Goal: Use online tool/utility: Utilize a website feature to perform a specific function

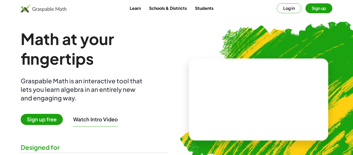
click at [288, 4] on button "Log in" at bounding box center [289, 8] width 25 height 10
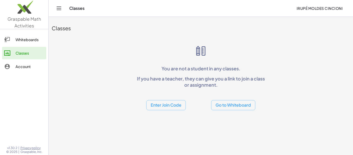
click at [35, 35] on link "Whiteboards" at bounding box center [24, 39] width 44 height 12
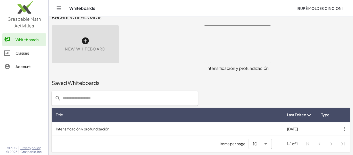
scroll to position [11, 0]
click at [87, 45] on icon at bounding box center [85, 41] width 8 height 8
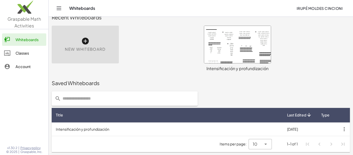
scroll to position [0, 0]
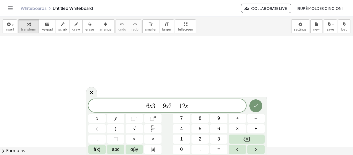
scroll to position [0, 0]
click at [155, 105] on span "3" at bounding box center [153, 106] width 3 height 6
click at [155, 122] on span "⬚ n" at bounding box center [153, 118] width 6 height 7
click at [172, 108] on span "−" at bounding box center [176, 106] width 8 height 6
click at [141, 120] on button "⬚ 2" at bounding box center [134, 118] width 17 height 9
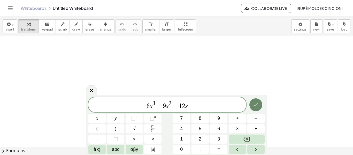
click at [258, 103] on icon "Done" at bounding box center [256, 104] width 5 height 3
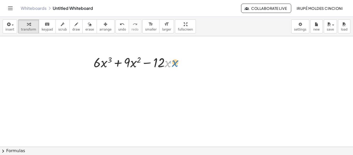
click at [168, 67] on div at bounding box center [137, 62] width 92 height 18
click at [104, 64] on div at bounding box center [137, 62] width 92 height 18
click at [131, 65] on div at bounding box center [137, 62] width 92 height 18
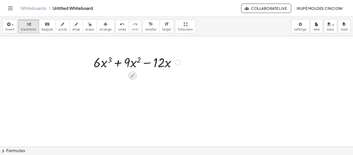
click at [130, 76] on icon at bounding box center [132, 75] width 5 height 5
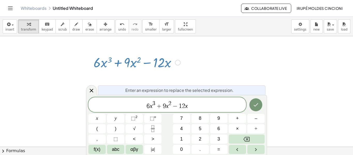
click at [185, 108] on span "6 x 3 + 9 x 2 − ​ 1 2 x" at bounding box center [167, 104] width 158 height 9
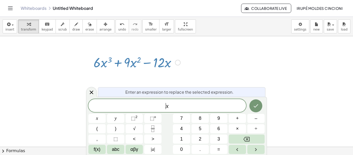
click at [187, 104] on span "​ x" at bounding box center [167, 105] width 158 height 7
click at [99, 123] on div "x ​ x y ⬚ 2 ⬚ n 7 8 9 + – ( ) √ 4 5 6 × ÷ , ⬚ < > 1 2 3 f(x) abc αβγ | a | 0 . =" at bounding box center [176, 126] width 176 height 55
click at [99, 127] on button "(" at bounding box center [96, 128] width 17 height 9
click at [137, 118] on sup "2" at bounding box center [137, 117] width 2 height 4
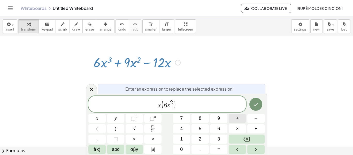
click at [236, 120] on button "+" at bounding box center [237, 118] width 17 height 9
click at [120, 130] on button ")" at bounding box center [115, 128] width 17 height 9
click at [255, 103] on icon "Done" at bounding box center [256, 104] width 6 height 6
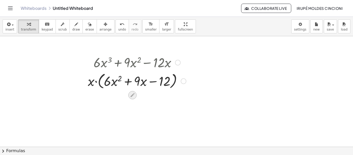
click at [131, 93] on icon at bounding box center [132, 94] width 5 height 5
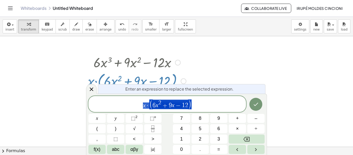
click at [141, 104] on span "x · ( 6 x 2 + 9 x − 1 2 )" at bounding box center [167, 104] width 158 height 11
click at [158, 106] on var "x" at bounding box center [158, 105] width 3 height 7
click at [174, 105] on var "x" at bounding box center [175, 105] width 3 height 7
click at [190, 106] on span ")" at bounding box center [192, 104] width 4 height 10
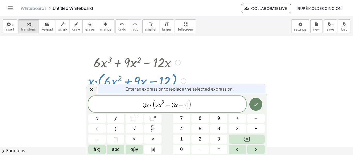
click at [253, 102] on icon "Done" at bounding box center [256, 104] width 6 height 6
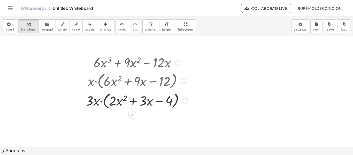
click at [185, 80] on div at bounding box center [184, 81] width 6 height 6
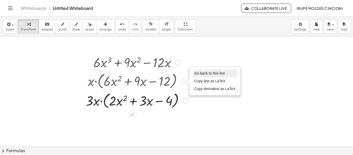
click at [202, 75] on span "Go back to this line" at bounding box center [210, 73] width 31 height 4
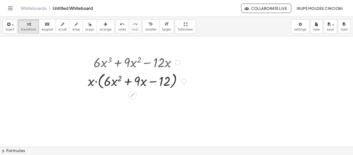
click at [184, 81] on div "Go back to this line Copy line as LaTeX Copy derivation as LaTeX" at bounding box center [184, 81] width 6 height 6
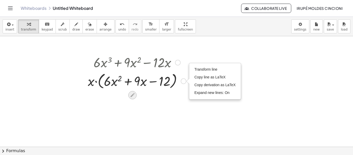
click at [133, 94] on icon at bounding box center [133, 95] width 4 height 4
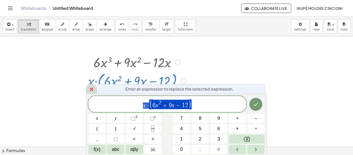
click at [88, 92] on icon at bounding box center [91, 89] width 6 height 6
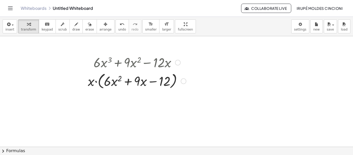
click at [184, 83] on div "Transform line Copy line as LaTeX Copy derivation as LaTeX Expand new lines: On" at bounding box center [184, 81] width 6 height 6
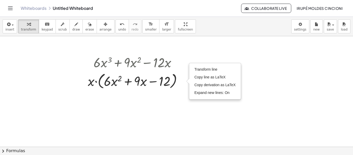
click at [192, 59] on div at bounding box center [176, 146] width 353 height 221
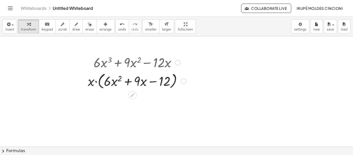
click at [175, 64] on div at bounding box center [178, 63] width 6 height 6
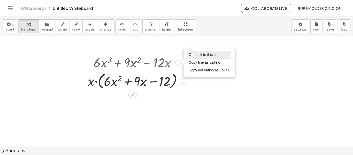
click at [206, 54] on span "Go back to this line" at bounding box center [204, 55] width 31 height 4
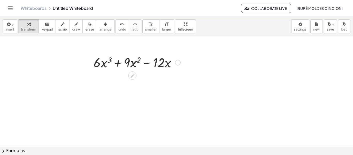
click at [136, 75] on div at bounding box center [133, 75] width 8 height 8
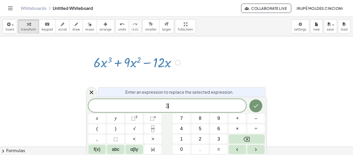
scroll to position [1, 0]
click at [133, 118] on span "⬚" at bounding box center [133, 118] width 4 height 5
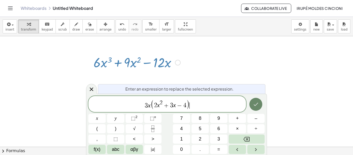
click at [255, 106] on icon "Done" at bounding box center [256, 103] width 5 height 3
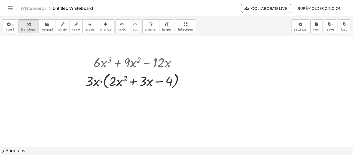
click at [220, 71] on div at bounding box center [176, 146] width 353 height 221
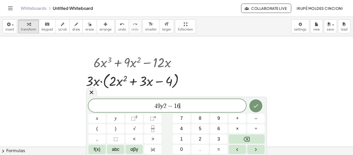
scroll to position [2, 0]
click at [167, 103] on span "−" at bounding box center [171, 106] width 8 height 6
click at [133, 120] on span "⬚" at bounding box center [133, 118] width 4 height 5
click at [261, 105] on button "Done" at bounding box center [256, 104] width 13 height 13
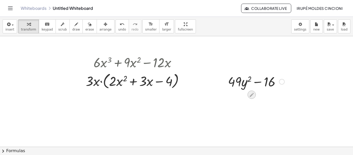
click at [252, 95] on icon at bounding box center [252, 95] width 4 height 4
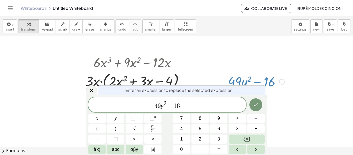
click at [197, 109] on span "4 9 y 2 − ​ 1 6" at bounding box center [167, 104] width 158 height 9
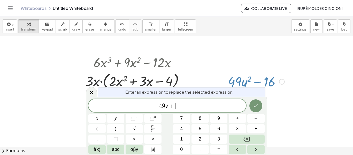
scroll to position [3, 0]
click at [158, 106] on span "4 9 y + ​" at bounding box center [167, 105] width 158 height 7
click at [95, 131] on button "(" at bounding box center [96, 128] width 17 height 9
click at [177, 107] on span ")" at bounding box center [177, 106] width 3 height 8
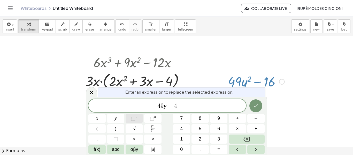
click at [131, 118] on button "⬚ 2" at bounding box center [134, 118] width 17 height 9
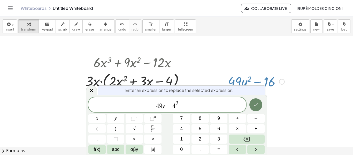
click at [257, 108] on button "Done" at bounding box center [256, 104] width 13 height 13
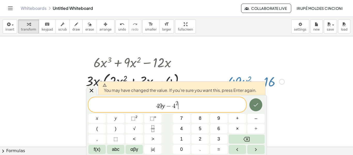
click at [257, 108] on button "Done" at bounding box center [256, 104] width 13 height 13
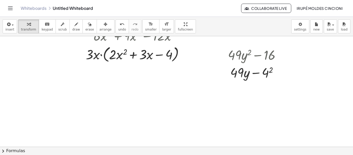
scroll to position [30, 0]
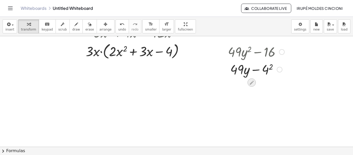
click at [252, 81] on icon at bounding box center [251, 82] width 5 height 5
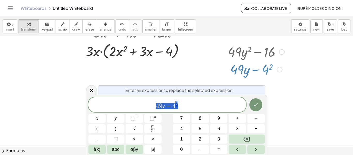
click at [281, 54] on div at bounding box center [282, 52] width 6 height 6
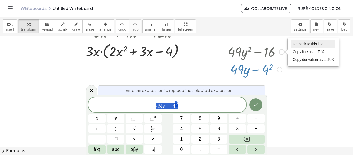
click at [304, 42] on span "Go back to this line" at bounding box center [308, 44] width 31 height 4
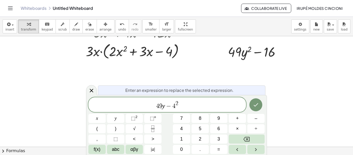
click at [165, 109] on span "−" at bounding box center [169, 106] width 8 height 6
click at [134, 116] on span "⬚" at bounding box center [133, 118] width 4 height 5
click at [255, 103] on icon "Done" at bounding box center [256, 105] width 6 height 6
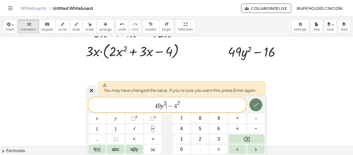
click at [255, 103] on icon "Done" at bounding box center [256, 105] width 6 height 6
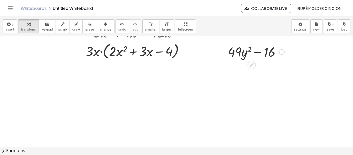
click at [257, 64] on div "+ · 49 · y 2 − 16 Go back to this line Copy line as LaTeX Copy derivation as La…" at bounding box center [254, 60] width 68 height 38
click at [253, 65] on icon at bounding box center [251, 64] width 5 height 5
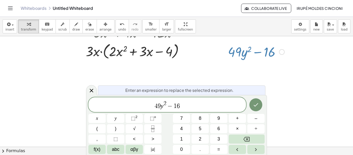
click at [181, 107] on span "4 9 y 2 − ​ 1 6" at bounding box center [167, 104] width 158 height 9
click at [133, 120] on span "⬚" at bounding box center [133, 118] width 4 height 5
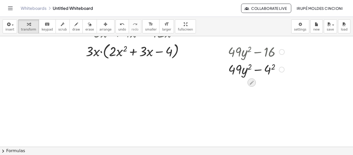
click at [248, 83] on div at bounding box center [252, 82] width 8 height 8
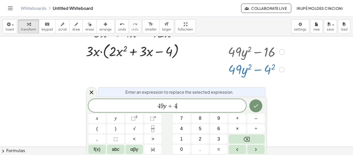
scroll to position [5, 0]
click at [240, 128] on button "×" at bounding box center [237, 128] width 17 height 9
click at [257, 107] on icon "Done" at bounding box center [256, 105] width 6 height 6
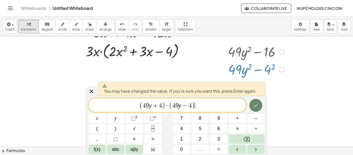
click at [257, 107] on icon "Done" at bounding box center [256, 105] width 6 height 6
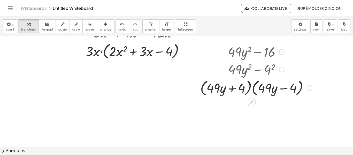
click at [281, 70] on div at bounding box center [282, 70] width 6 height 6
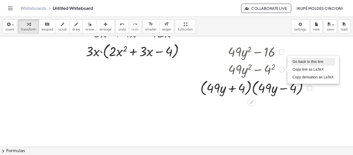
click at [296, 63] on span "Go back to this line" at bounding box center [308, 61] width 31 height 4
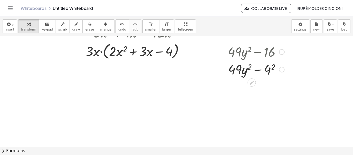
click at [248, 81] on div at bounding box center [252, 82] width 8 height 8
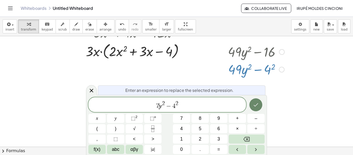
click at [253, 107] on icon "Done" at bounding box center [256, 105] width 6 height 6
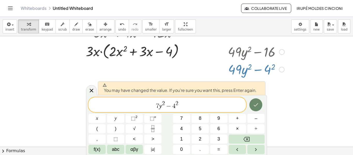
click at [253, 107] on icon "Done" at bounding box center [256, 105] width 6 height 6
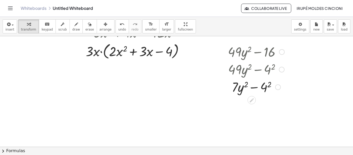
click at [280, 70] on div at bounding box center [282, 70] width 6 height 6
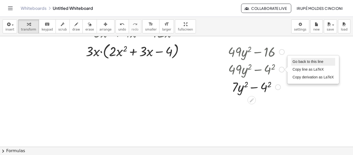
click at [297, 65] on li "Go back to this line" at bounding box center [314, 62] width 44 height 8
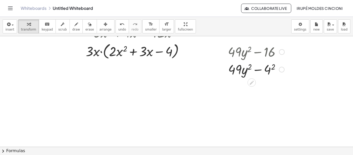
click at [284, 51] on div at bounding box center [282, 52] width 6 height 6
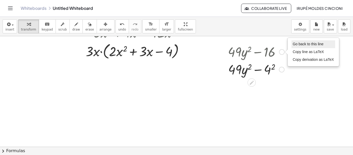
click at [310, 42] on span "Go back to this line" at bounding box center [308, 44] width 31 height 4
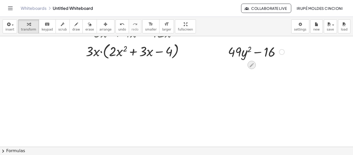
click at [253, 63] on icon at bounding box center [252, 65] width 4 height 4
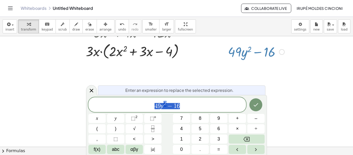
click at [180, 108] on span "4 9 y 2 − 1 6" at bounding box center [167, 104] width 158 height 9
click at [131, 118] on span "⬚" at bounding box center [133, 118] width 4 height 5
click at [161, 106] on var "y" at bounding box center [162, 105] width 3 height 7
click at [254, 103] on icon "Done" at bounding box center [256, 105] width 6 height 6
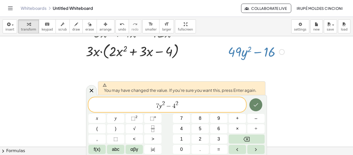
click at [254, 103] on icon "Done" at bounding box center [256, 105] width 6 height 6
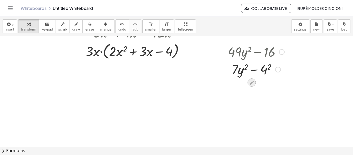
click at [252, 83] on icon at bounding box center [251, 82] width 5 height 5
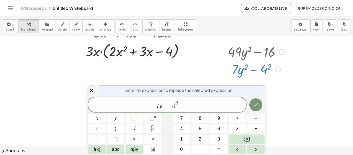
click at [182, 105] on span "7 y ​ − 4 2" at bounding box center [167, 104] width 158 height 9
click at [181, 104] on span "7 y − 4 ​" at bounding box center [167, 105] width 158 height 10
click at [181, 108] on span "7 y − 4 ​" at bounding box center [167, 105] width 158 height 10
click at [179, 101] on span "7 y − 4 ​" at bounding box center [167, 105] width 158 height 10
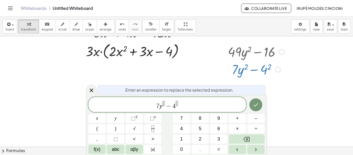
click at [178, 102] on span at bounding box center [177, 104] width 3 height 6
click at [166, 103] on span "−" at bounding box center [170, 106] width 8 height 6
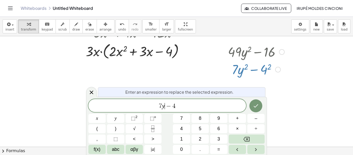
scroll to position [6, 0]
click at [181, 109] on span "7 y ​ − 4" at bounding box center [167, 105] width 158 height 7
click at [255, 108] on button "Done" at bounding box center [256, 105] width 13 height 13
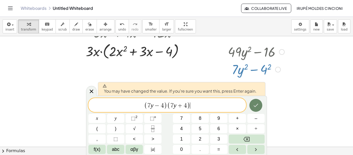
click at [255, 109] on button "Done" at bounding box center [256, 105] width 13 height 13
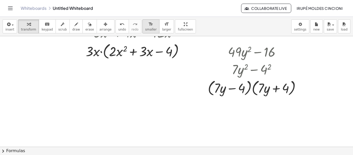
click at [145, 29] on span "smaller" at bounding box center [150, 30] width 11 height 4
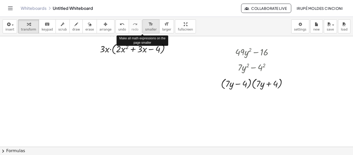
click at [145, 29] on span "smaller" at bounding box center [150, 30] width 11 height 4
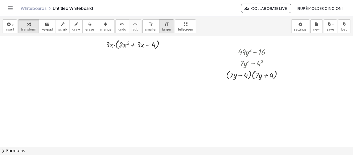
click at [164, 24] on icon "format_size" at bounding box center [166, 24] width 5 height 6
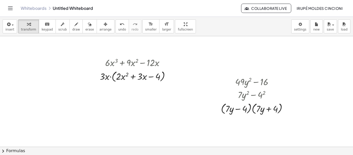
scroll to position [1, 0]
